Goal: Information Seeking & Learning: Learn about a topic

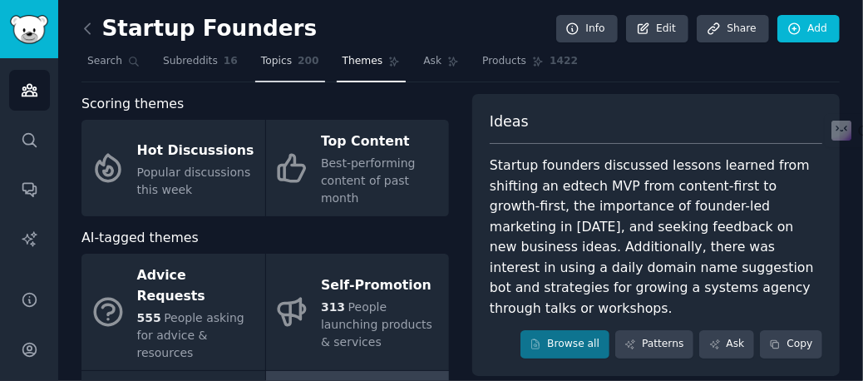
click at [266, 65] on span "Topics" at bounding box center [276, 61] width 31 height 15
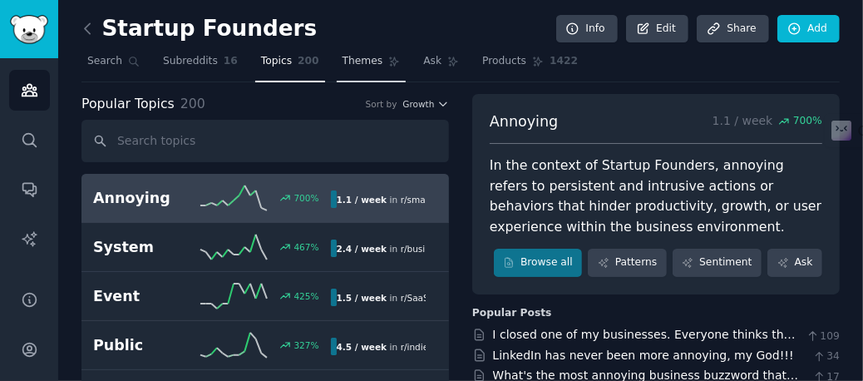
click at [343, 58] on span "Themes" at bounding box center [363, 61] width 41 height 15
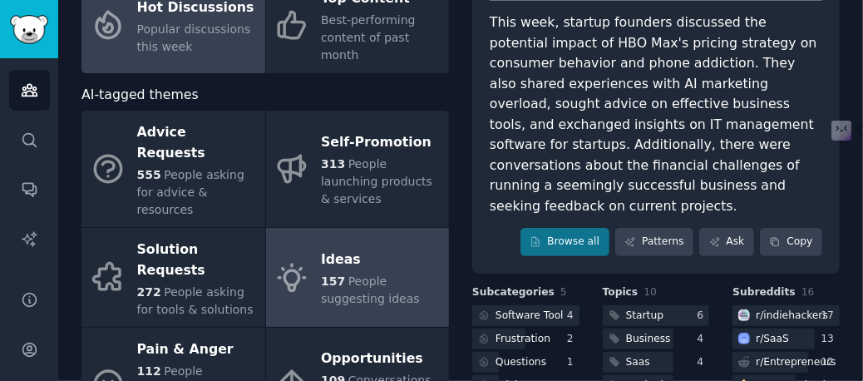
scroll to position [166, 0]
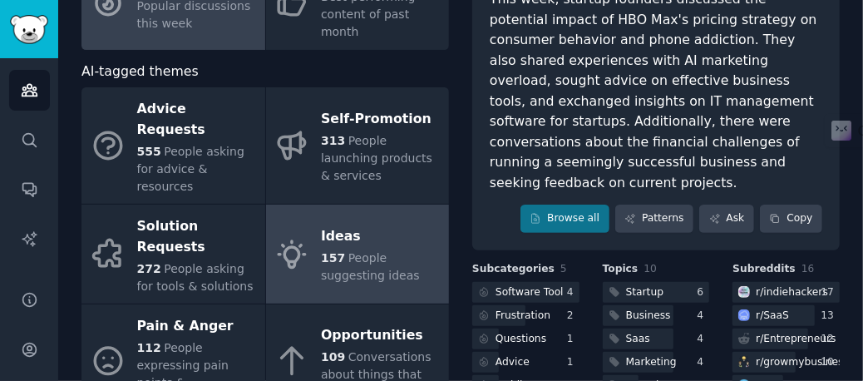
click at [379, 350] on span "Conversations about things that can be improved" at bounding box center [376, 374] width 111 height 48
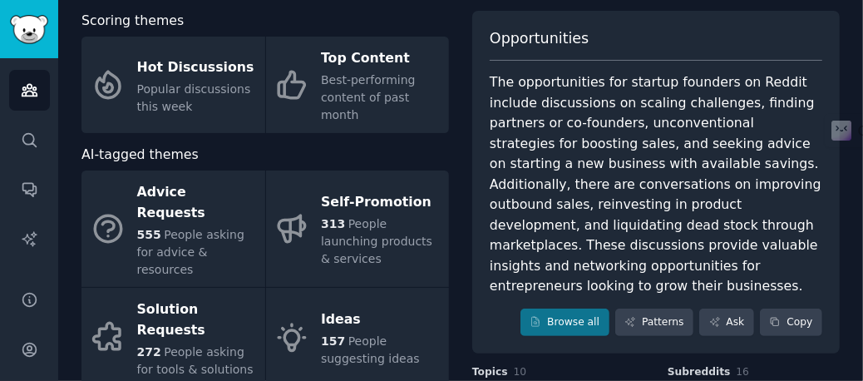
scroll to position [166, 0]
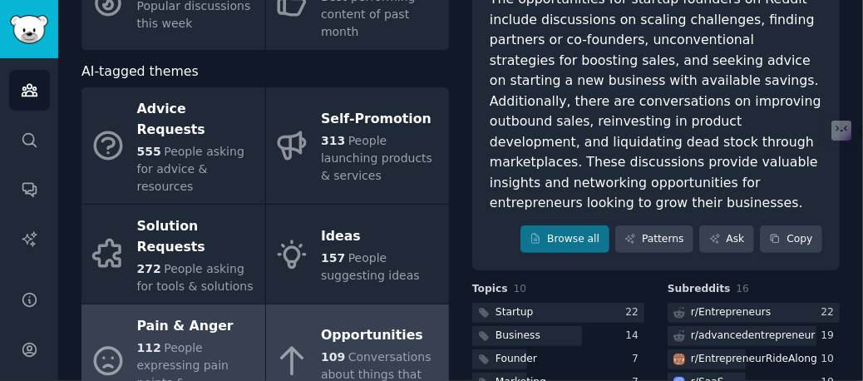
click at [181, 341] on span "People expressing pain points & frustrations" at bounding box center [183, 374] width 92 height 66
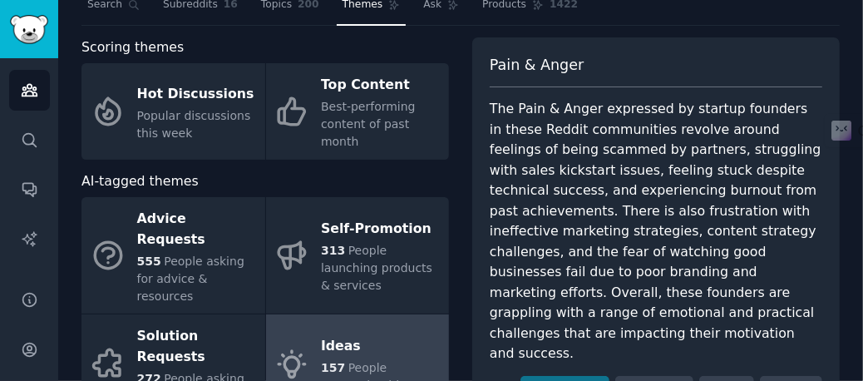
scroll to position [56, 0]
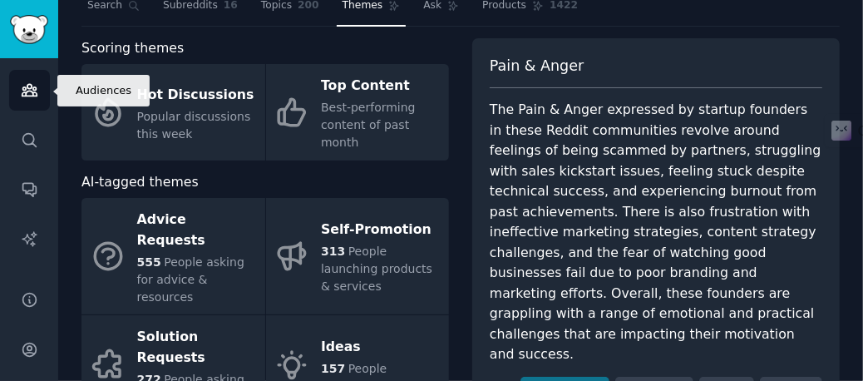
click at [37, 91] on icon "Sidebar" at bounding box center [29, 89] width 17 height 17
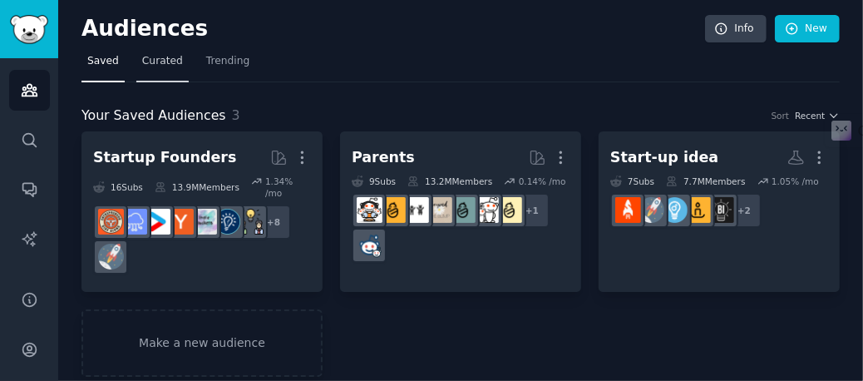
click at [146, 67] on span "Curated" at bounding box center [162, 61] width 41 height 15
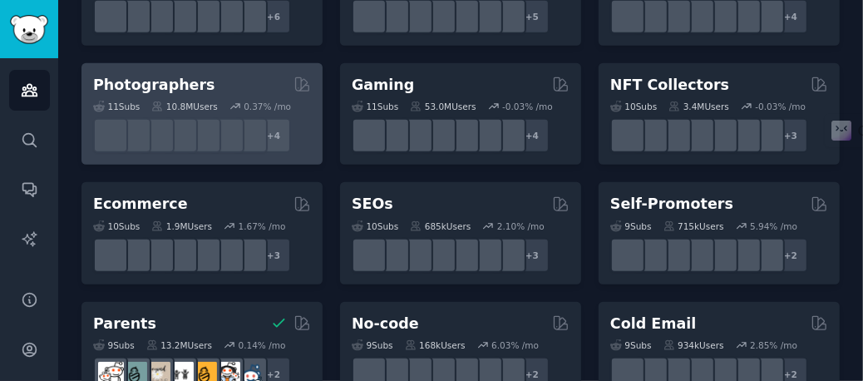
scroll to position [748, 0]
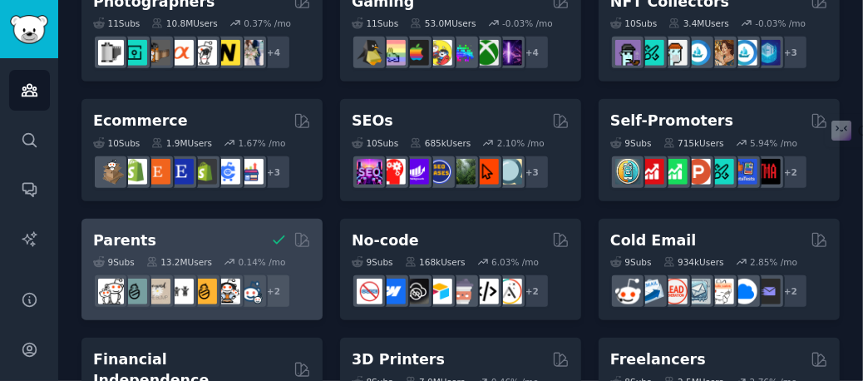
click at [212, 267] on div "9 Sub s 13.2M Users 0.14 % /mo r/toddlers + 2" at bounding box center [202, 279] width 218 height 58
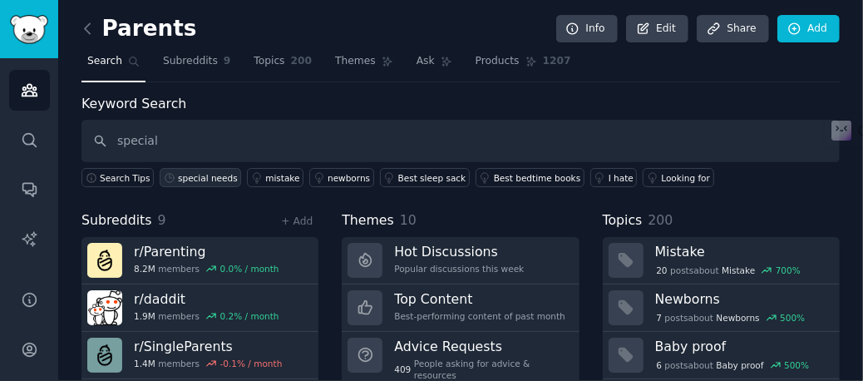
type input "special"
click at [210, 180] on div "special needs" at bounding box center [208, 178] width 60 height 12
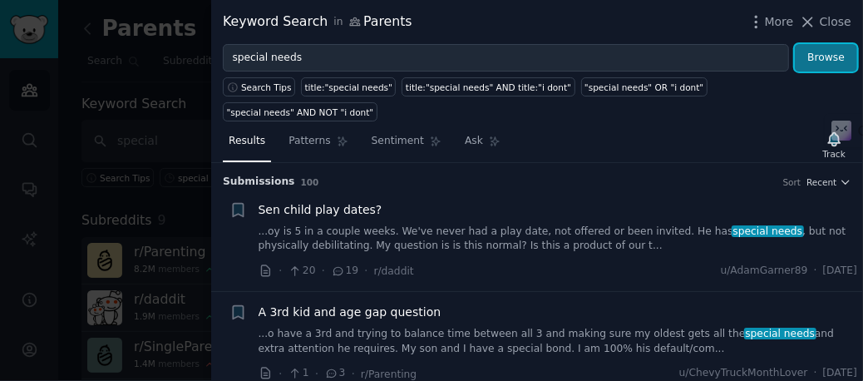
click at [819, 57] on button "Browse" at bounding box center [826, 58] width 62 height 28
click at [298, 134] on span "Patterns" at bounding box center [310, 141] width 42 height 15
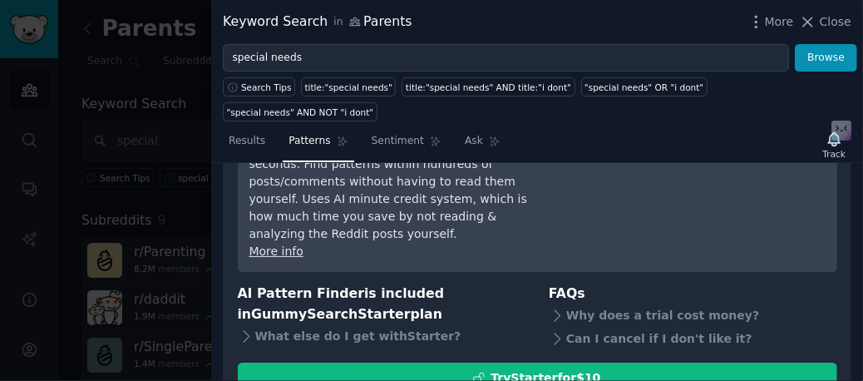
scroll to position [149, 0]
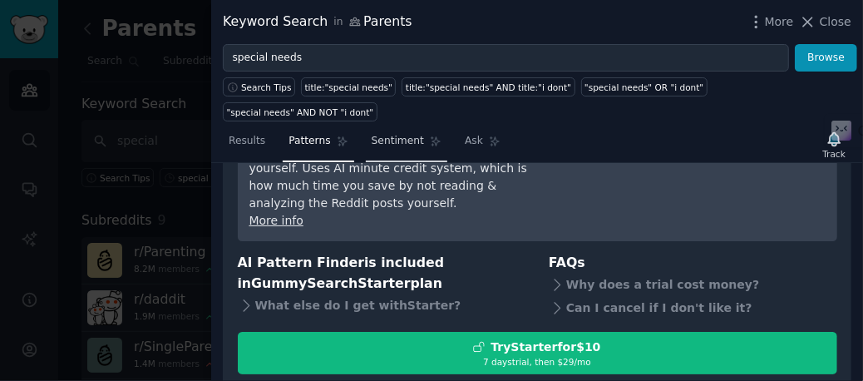
click at [399, 134] on span "Sentiment" at bounding box center [398, 141] width 52 height 15
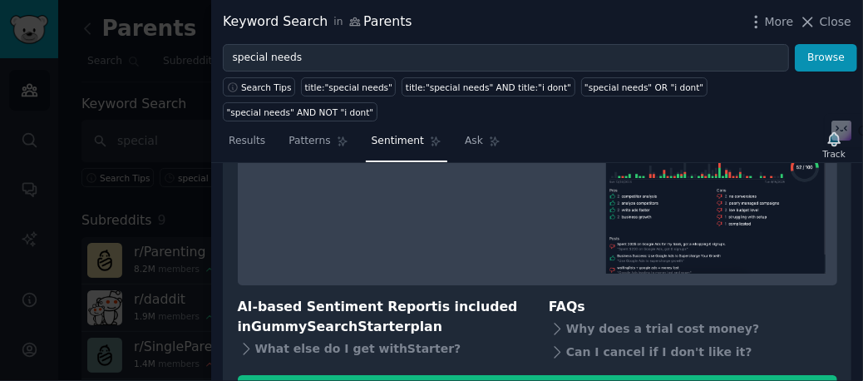
scroll to position [227, 0]
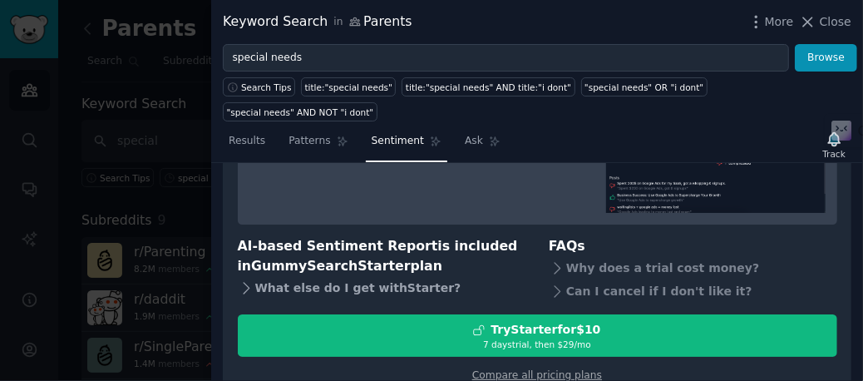
click at [409, 277] on div "What else do I get with Starter ?" at bounding box center [382, 288] width 289 height 23
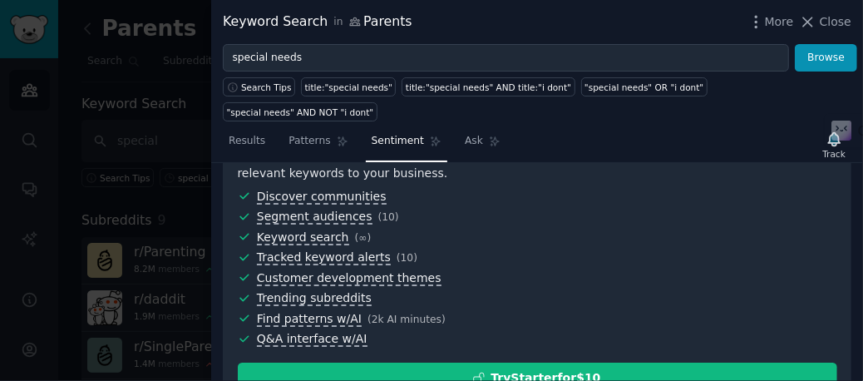
scroll to position [368, 0]
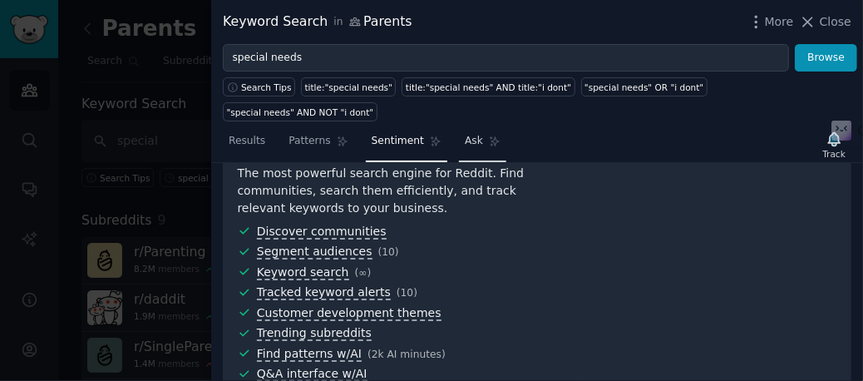
click at [465, 134] on span "Ask" at bounding box center [474, 141] width 18 height 15
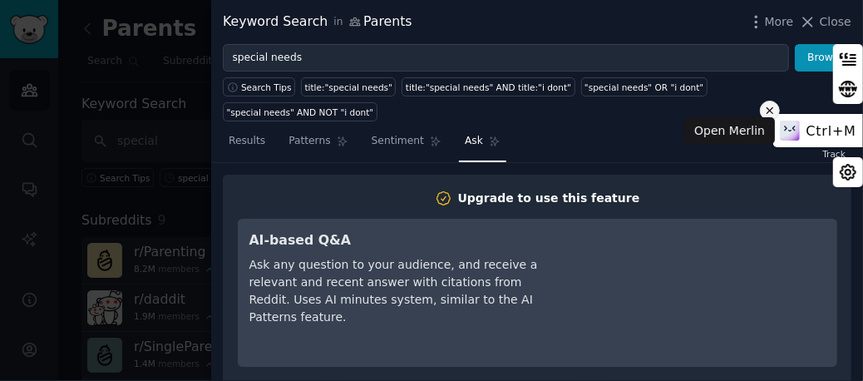
click at [776, 112] on icon at bounding box center [770, 111] width 12 height 20
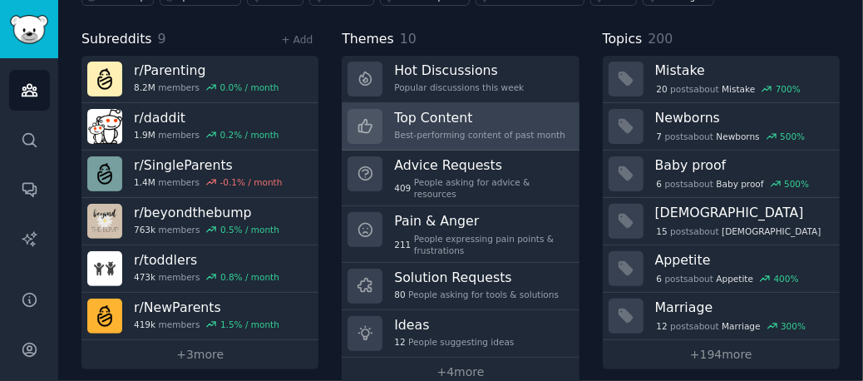
scroll to position [196, 0]
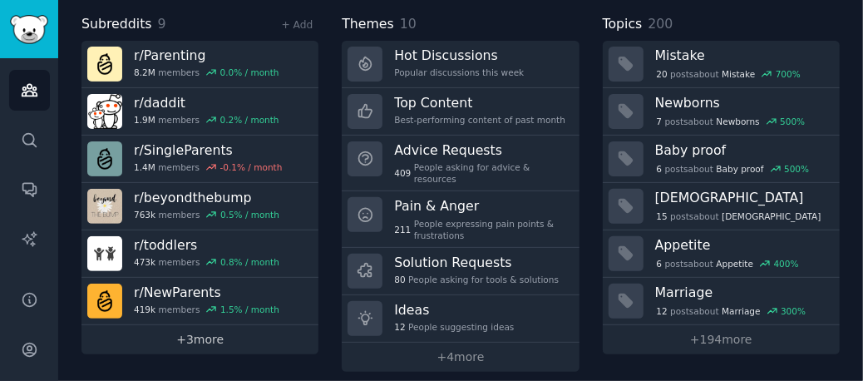
click at [211, 335] on link "+ 3 more" at bounding box center [199, 339] width 237 height 29
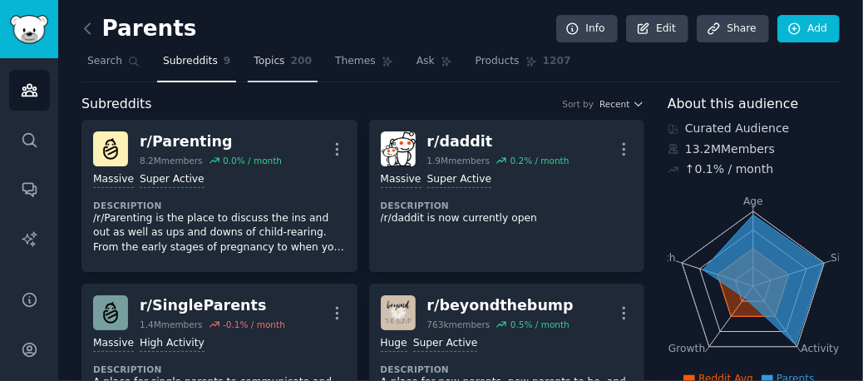
click at [256, 63] on span "Topics" at bounding box center [269, 61] width 31 height 15
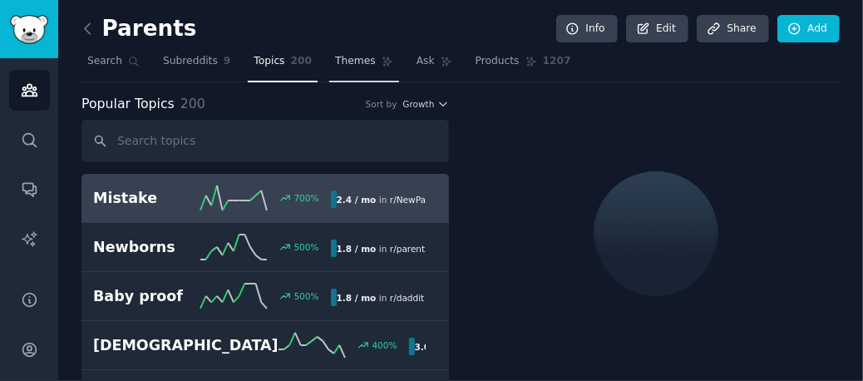
click at [351, 66] on span "Themes" at bounding box center [355, 61] width 41 height 15
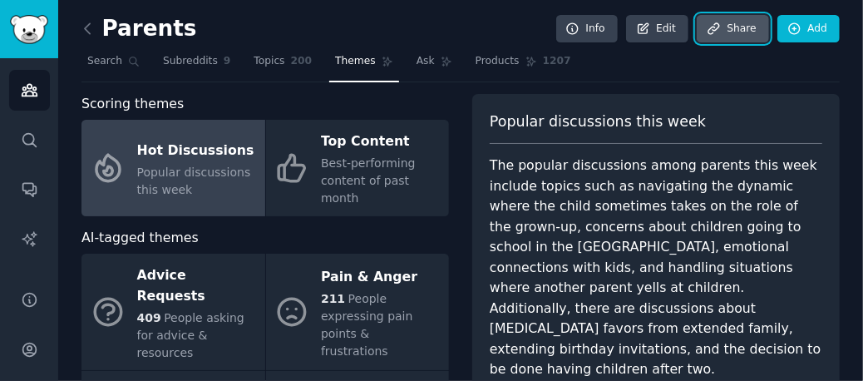
click at [732, 33] on link "Share" at bounding box center [733, 29] width 72 height 28
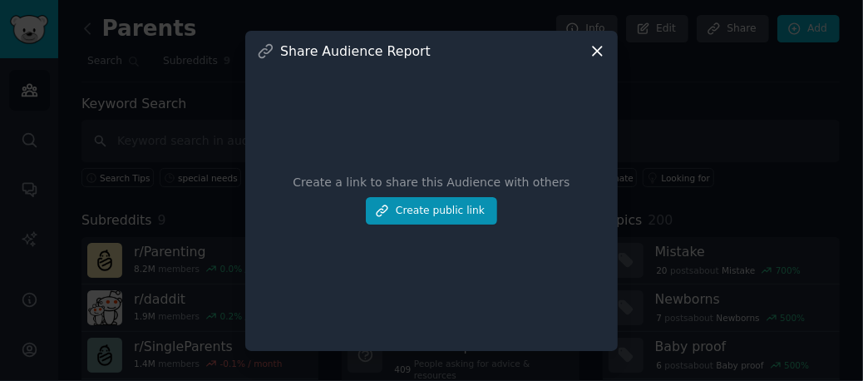
click at [599, 53] on icon at bounding box center [597, 50] width 17 height 17
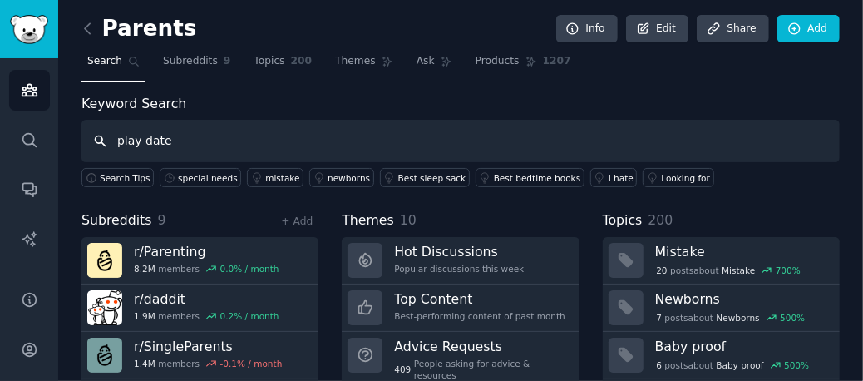
type input "play date"
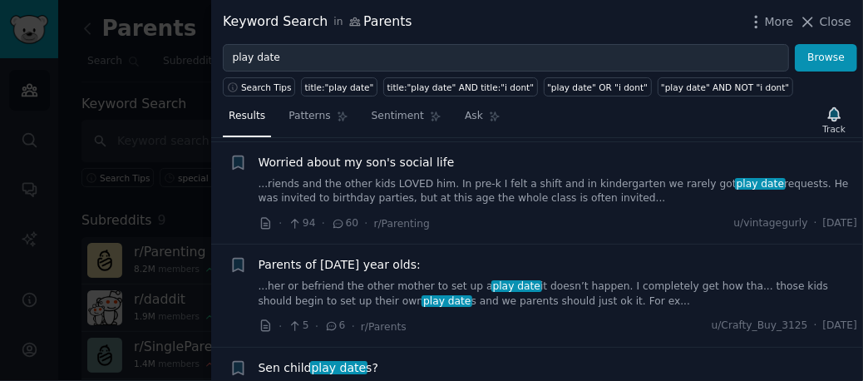
scroll to position [499, 0]
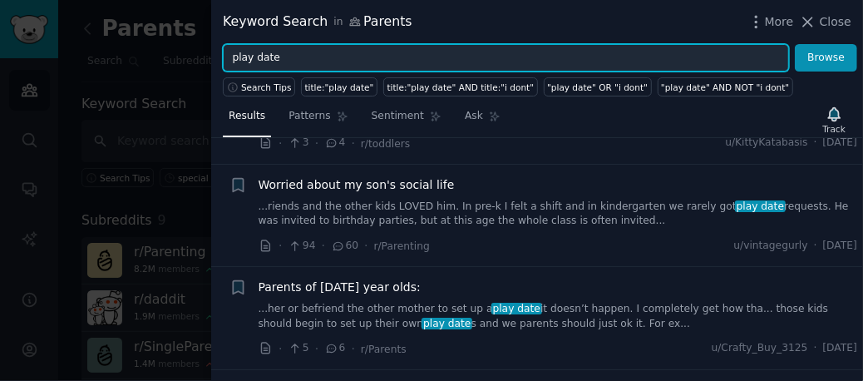
click at [291, 59] on input "play date" at bounding box center [506, 58] width 566 height 28
type input "p"
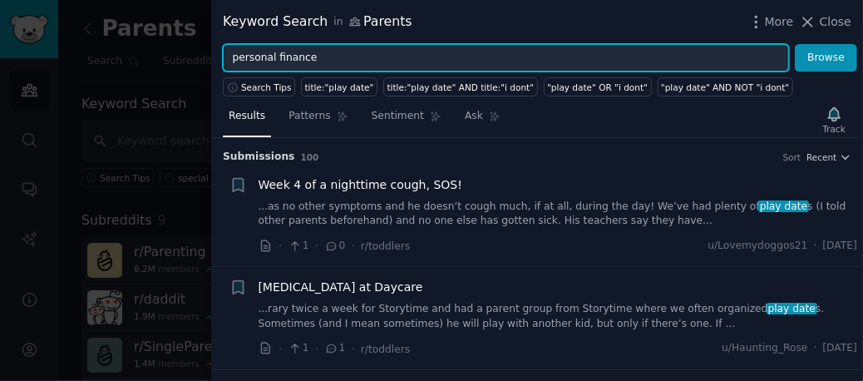
type input "personal finance"
click at [795, 44] on button "Browse" at bounding box center [826, 58] width 62 height 28
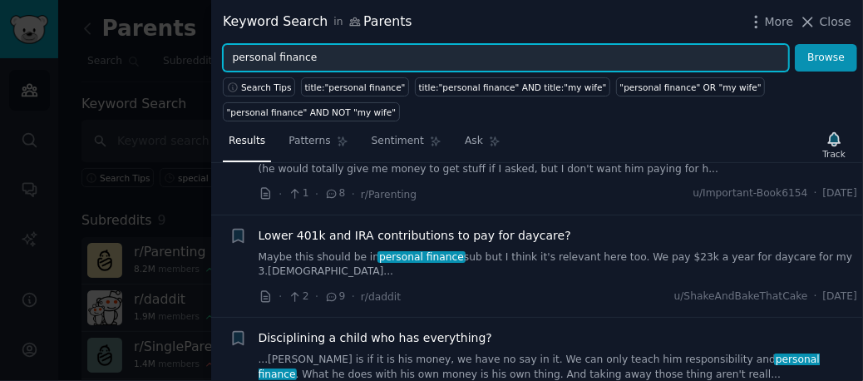
scroll to position [0, 0]
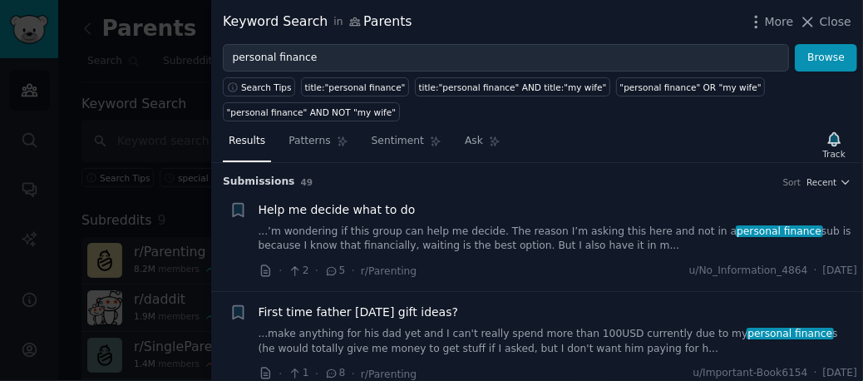
click at [128, 109] on div at bounding box center [431, 190] width 863 height 381
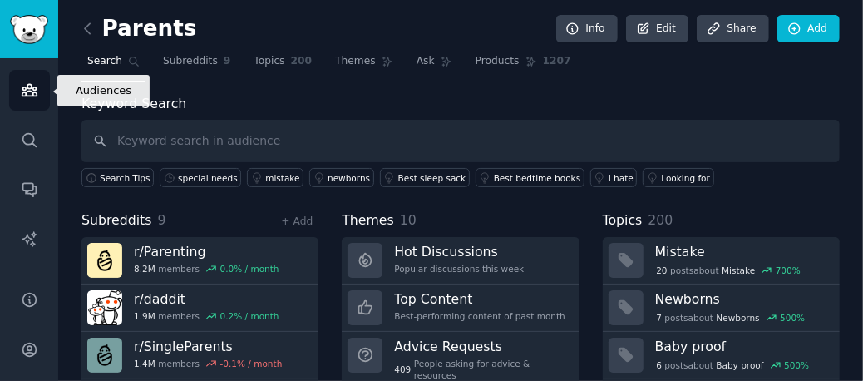
click at [35, 91] on icon "Sidebar" at bounding box center [29, 89] width 17 height 17
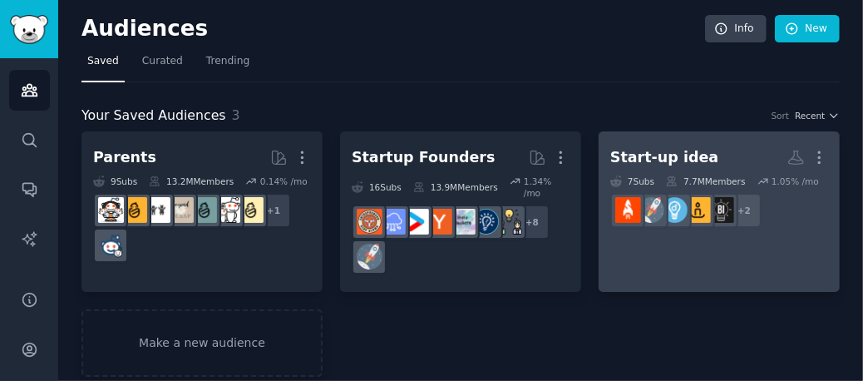
click at [688, 187] on dd "r/Entrepreneur + 2" at bounding box center [719, 210] width 218 height 47
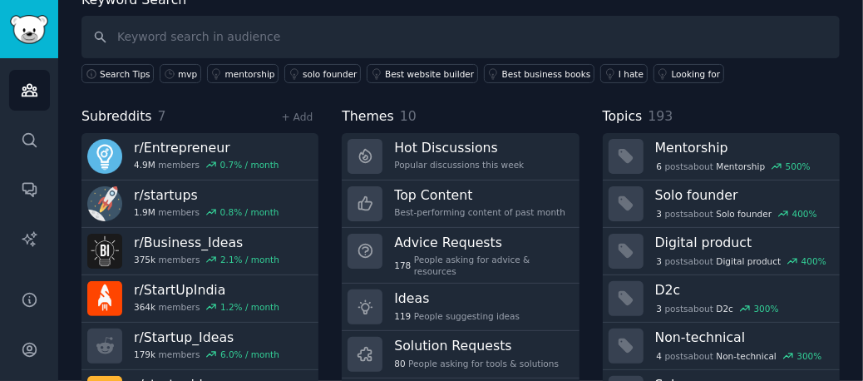
scroll to position [187, 0]
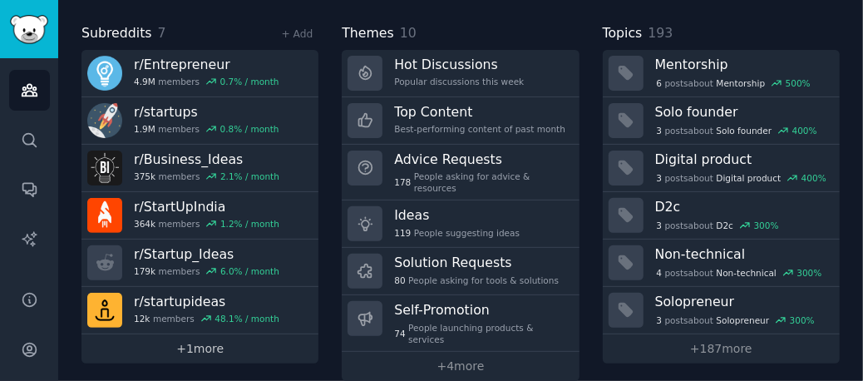
click at [195, 338] on link "+ 1 more" at bounding box center [199, 348] width 237 height 29
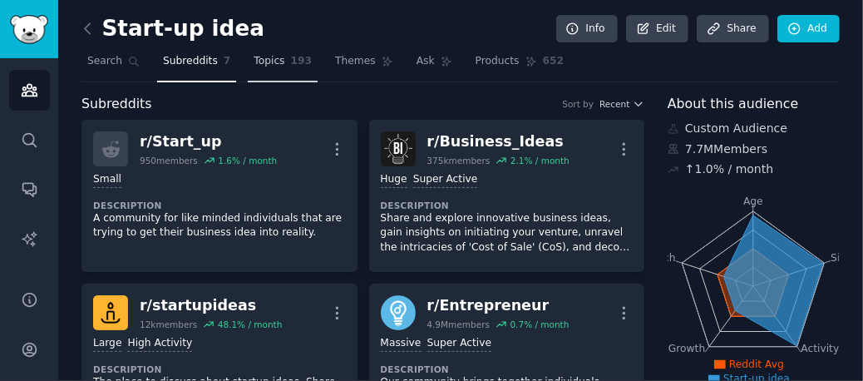
click at [257, 64] on span "Topics" at bounding box center [269, 61] width 31 height 15
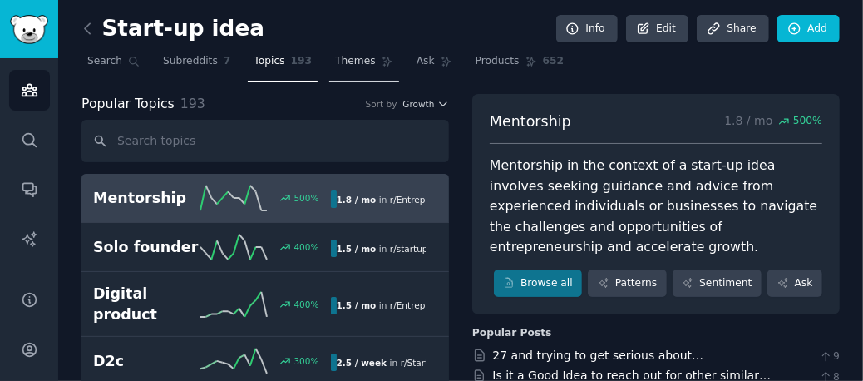
click at [337, 65] on span "Themes" at bounding box center [355, 61] width 41 height 15
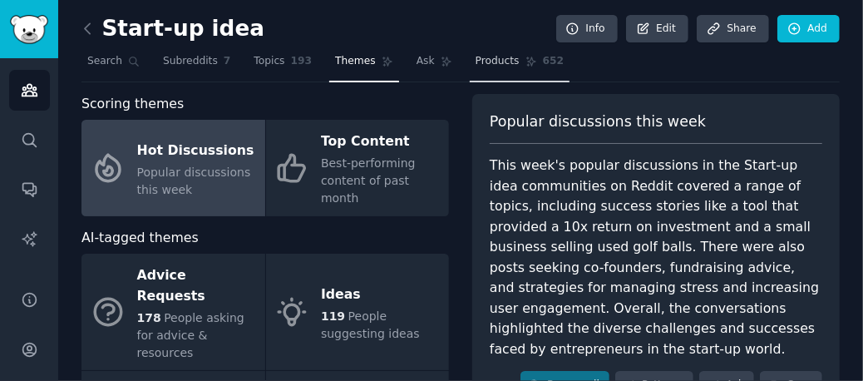
click at [476, 59] on span "Products" at bounding box center [498, 61] width 44 height 15
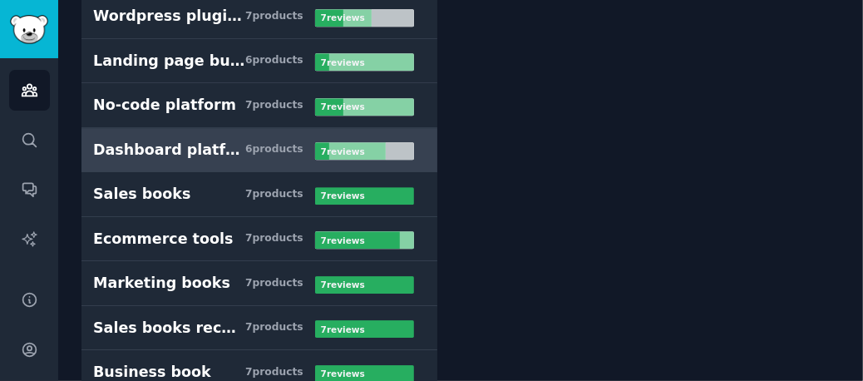
scroll to position [5487, 0]
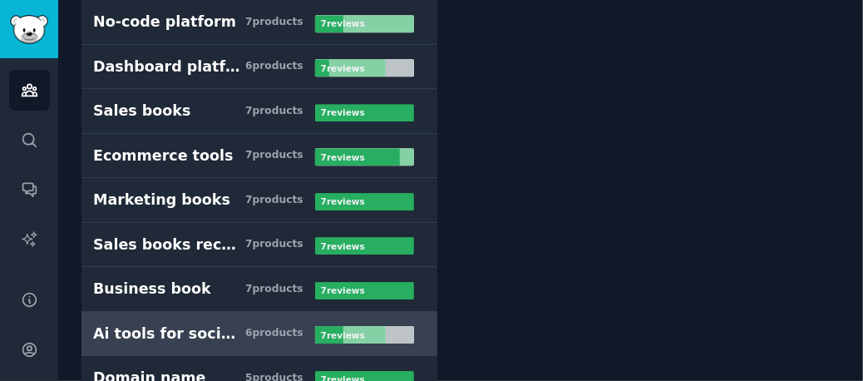
click at [225, 323] on div "Ai tools for social media" at bounding box center [169, 333] width 152 height 21
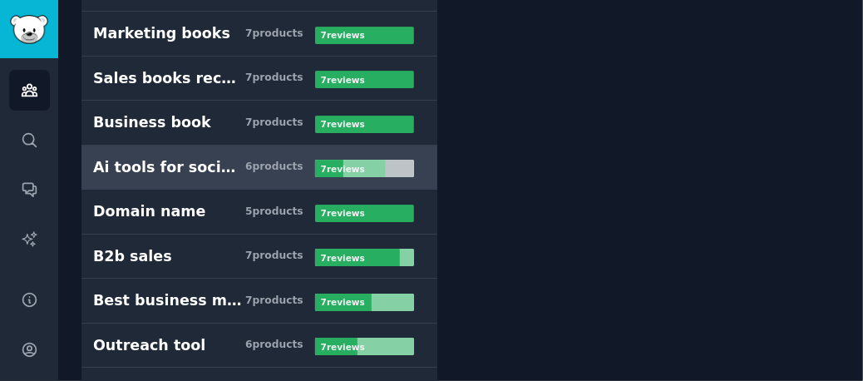
scroll to position [5737, 0]
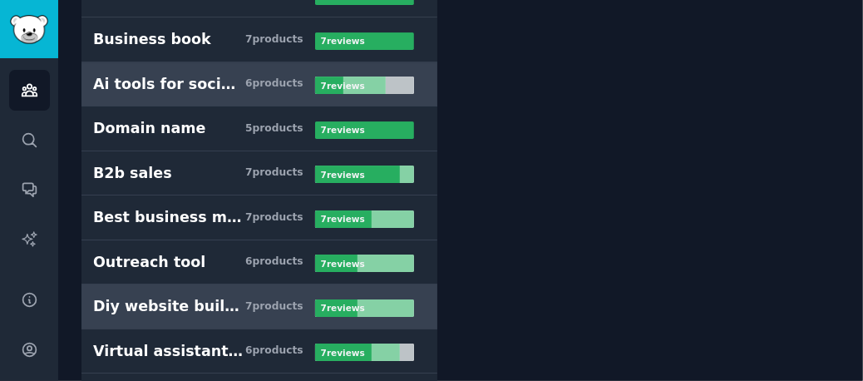
click at [200, 296] on div "Diy website builder" at bounding box center [169, 306] width 152 height 21
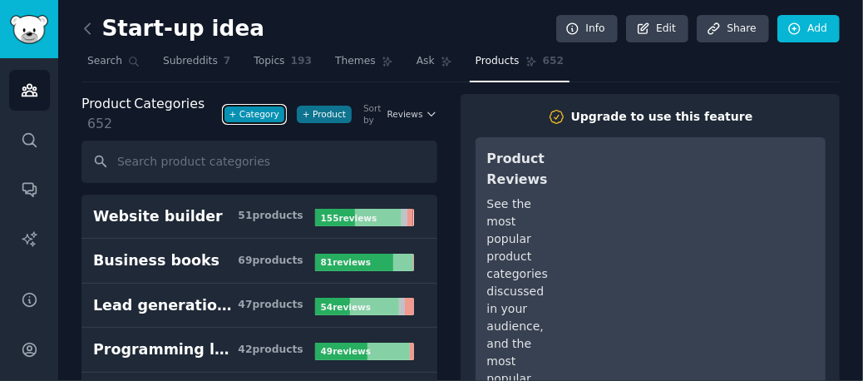
click at [264, 118] on button "+ Category" at bounding box center [255, 114] width 62 height 17
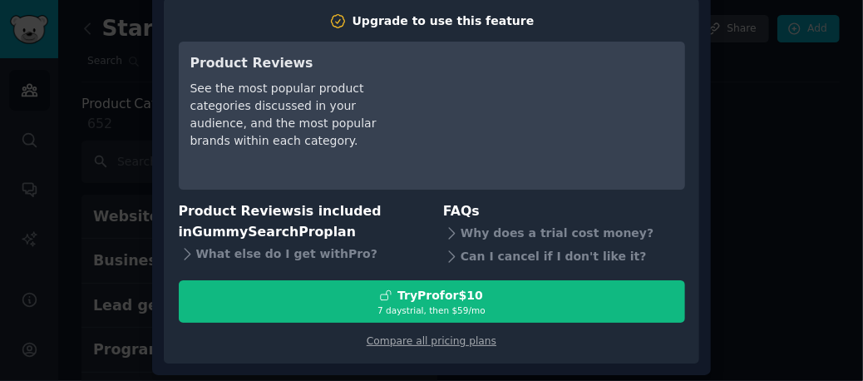
scroll to position [97, 0]
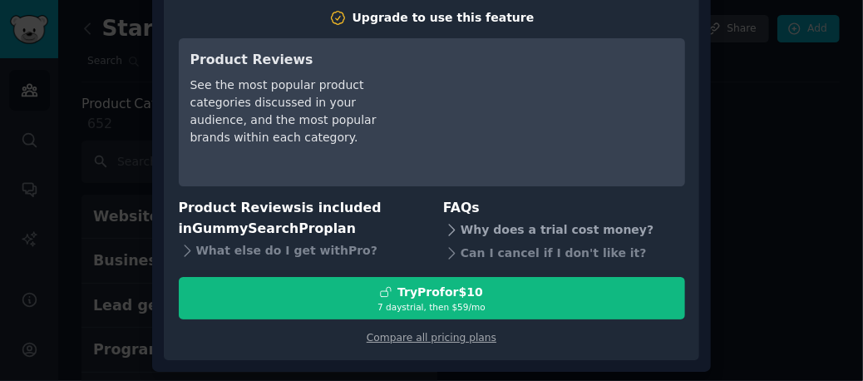
click at [507, 229] on div "Why does a trial cost money?" at bounding box center [564, 230] width 242 height 23
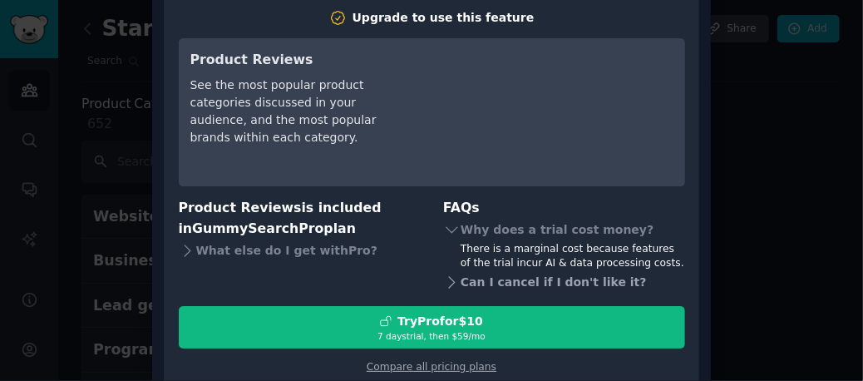
click at [506, 284] on div "Can I cancel if I don't like it?" at bounding box center [564, 282] width 242 height 23
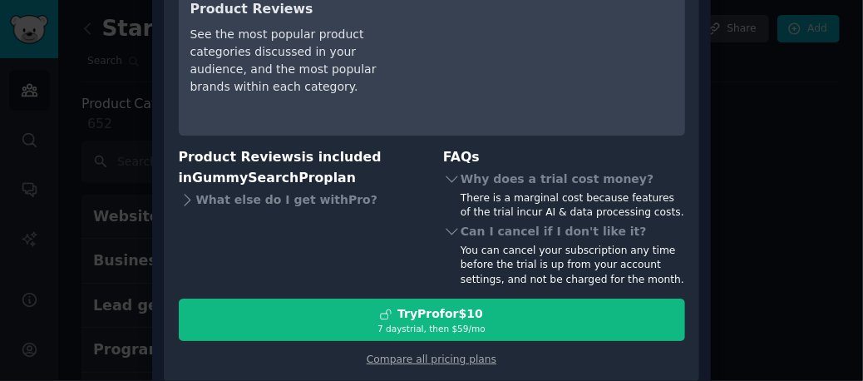
scroll to position [170, 0]
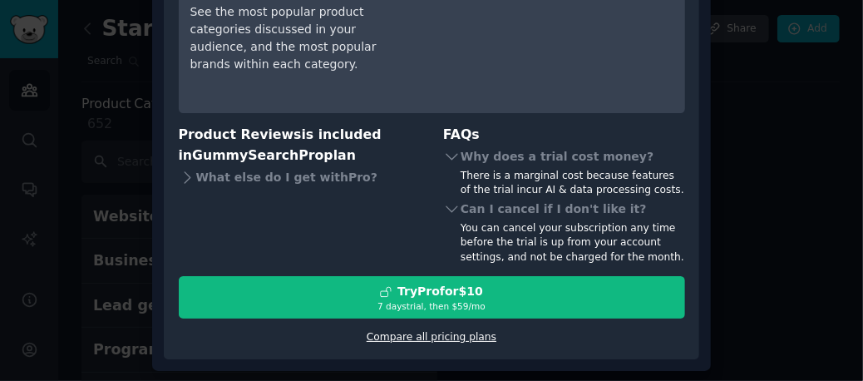
click at [434, 335] on link "Compare all pricing plans" at bounding box center [432, 337] width 130 height 12
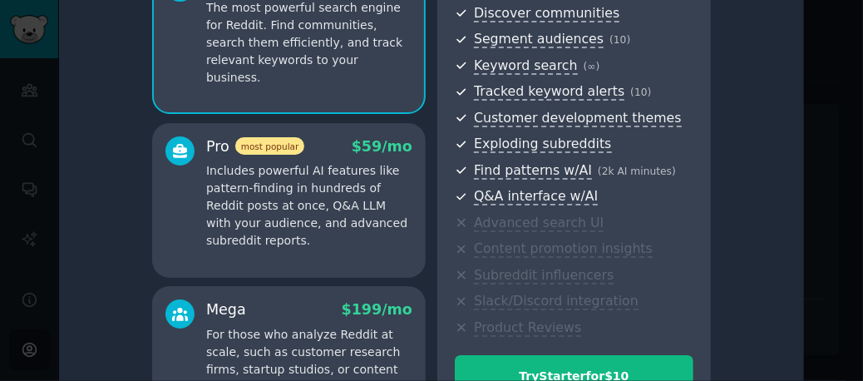
scroll to position [35, 0]
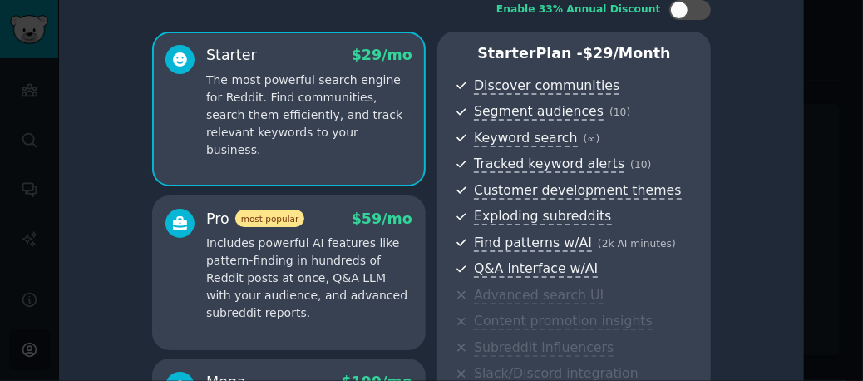
click at [346, 268] on p "Includes powerful AI features like pattern-finding in hundreds of Reddit posts …" at bounding box center [309, 277] width 206 height 87
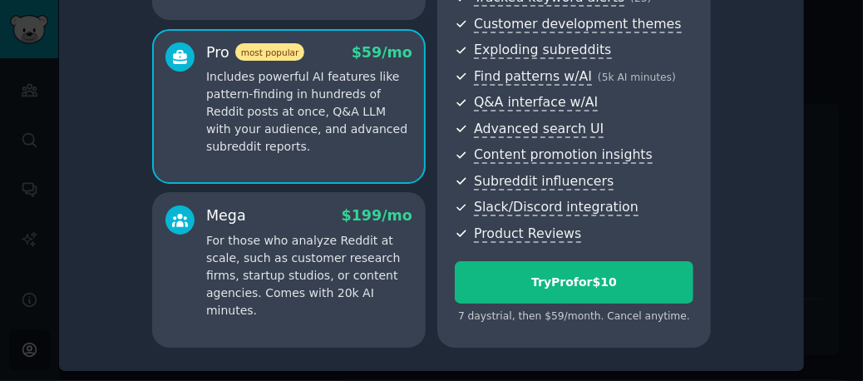
scroll to position [118, 0]
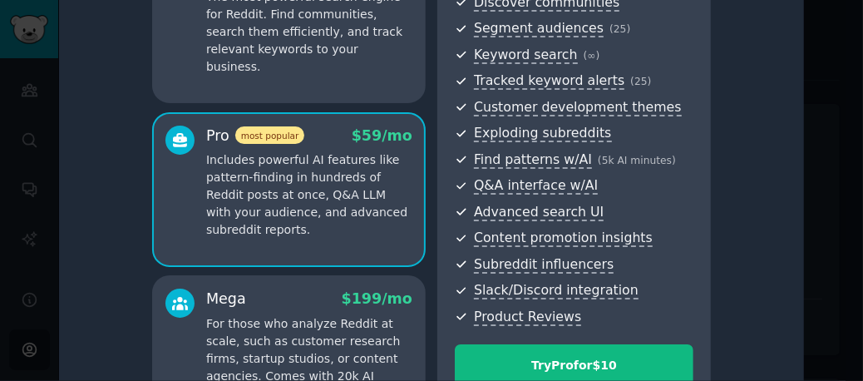
click at [320, 323] on p "For those who analyze Reddit at scale, such as customer research firms, startup…" at bounding box center [309, 358] width 206 height 87
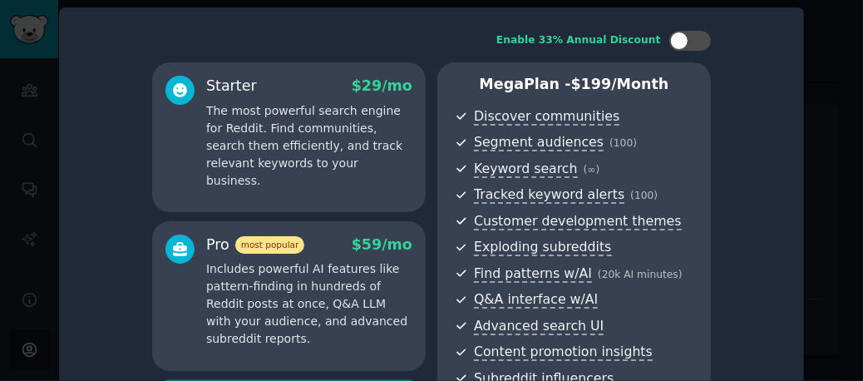
scroll to position [0, 0]
